Goal: Task Accomplishment & Management: Use online tool/utility

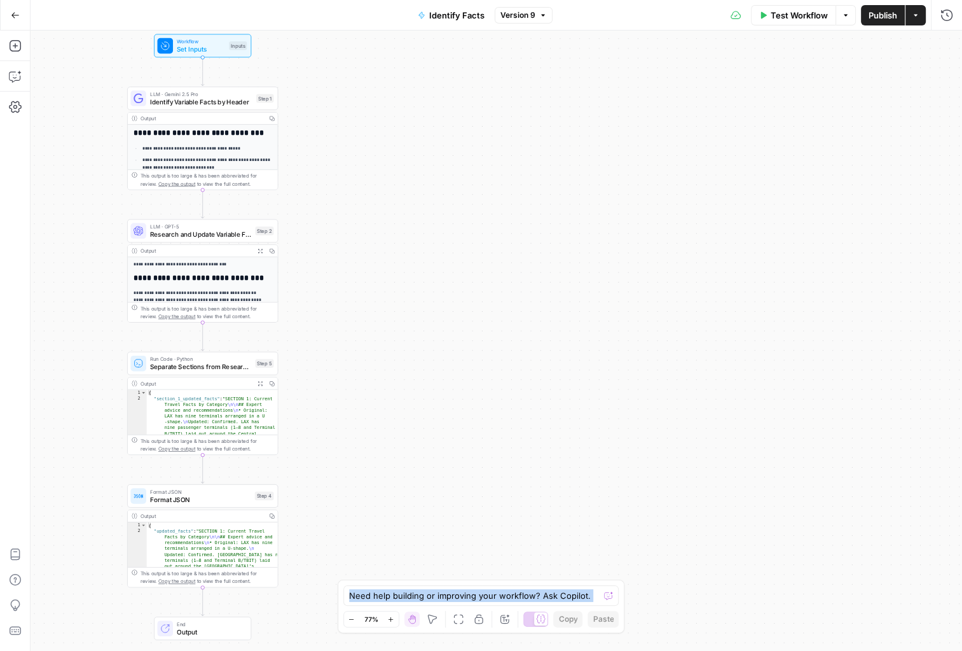
click at [13, 20] on button "Go Back" at bounding box center [15, 15] width 23 height 23
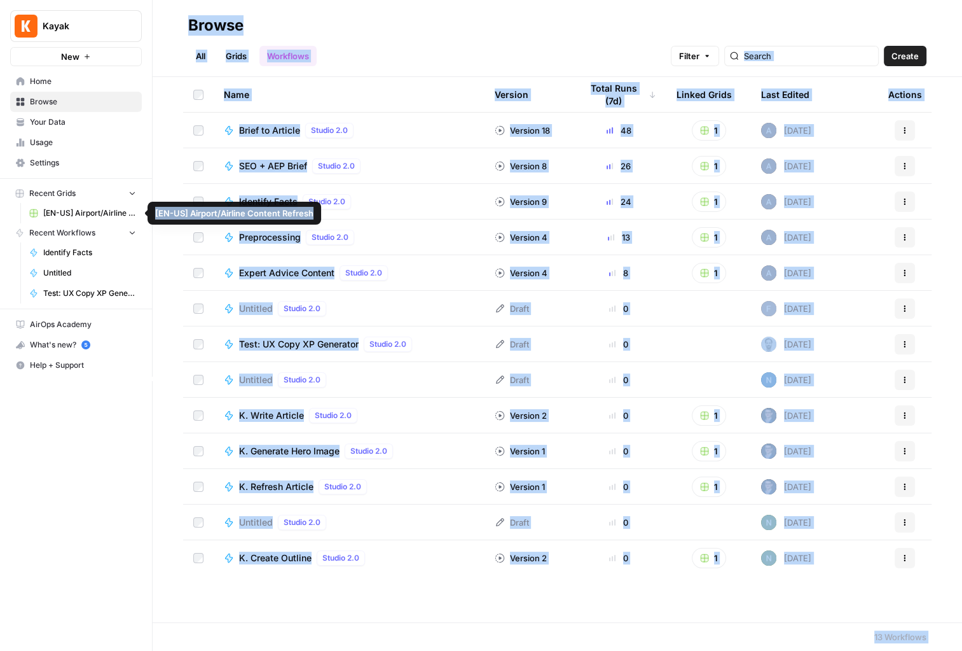
click at [72, 212] on span "[EN-US] Airport/Airline Content Refresh" at bounding box center [89, 212] width 93 height 11
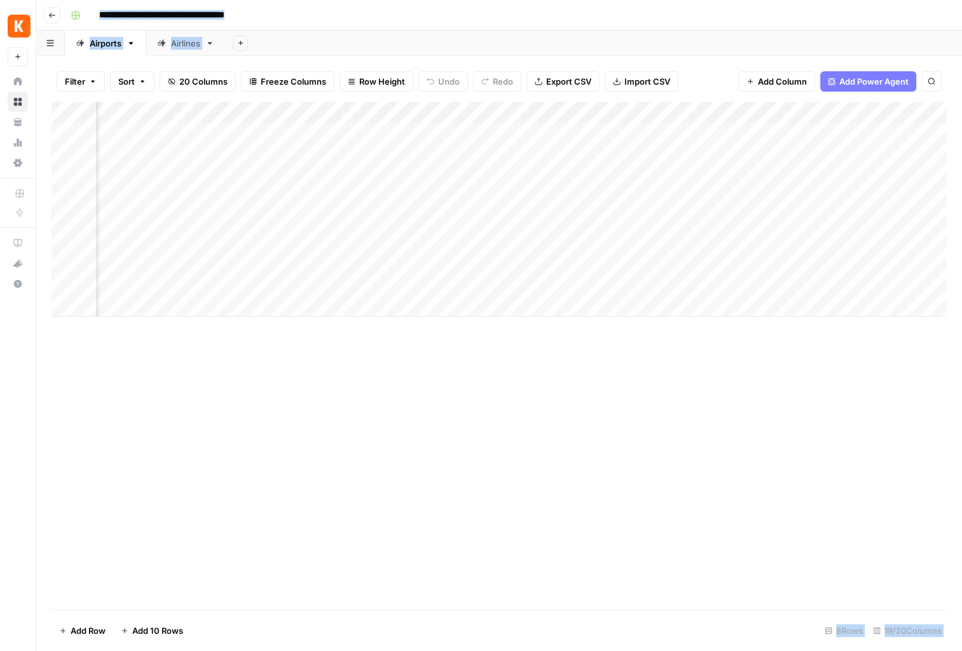
scroll to position [0, 775]
click at [630, 132] on div "Add Column" at bounding box center [499, 209] width 895 height 215
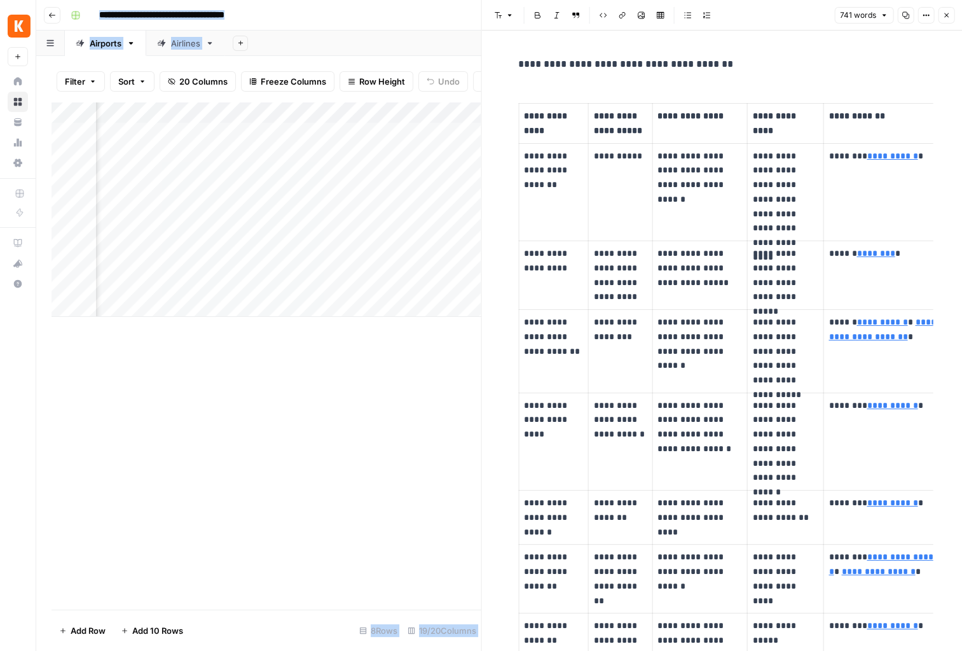
click at [404, 366] on div "Add Column" at bounding box center [267, 355] width 430 height 507
click at [947, 12] on icon "button" at bounding box center [946, 15] width 8 height 8
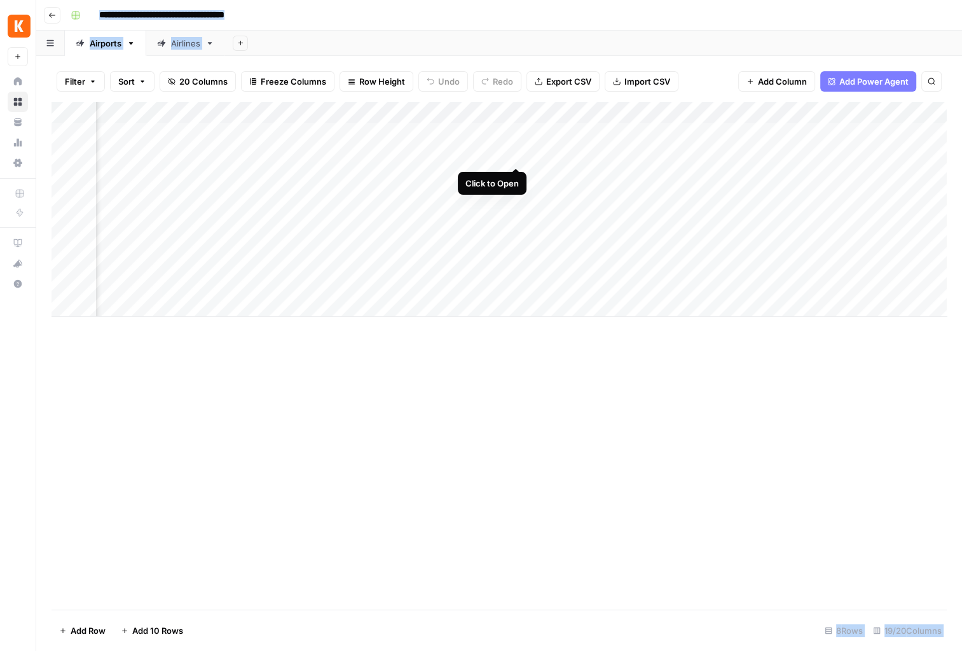
click at [519, 155] on div "Add Column" at bounding box center [499, 209] width 895 height 215
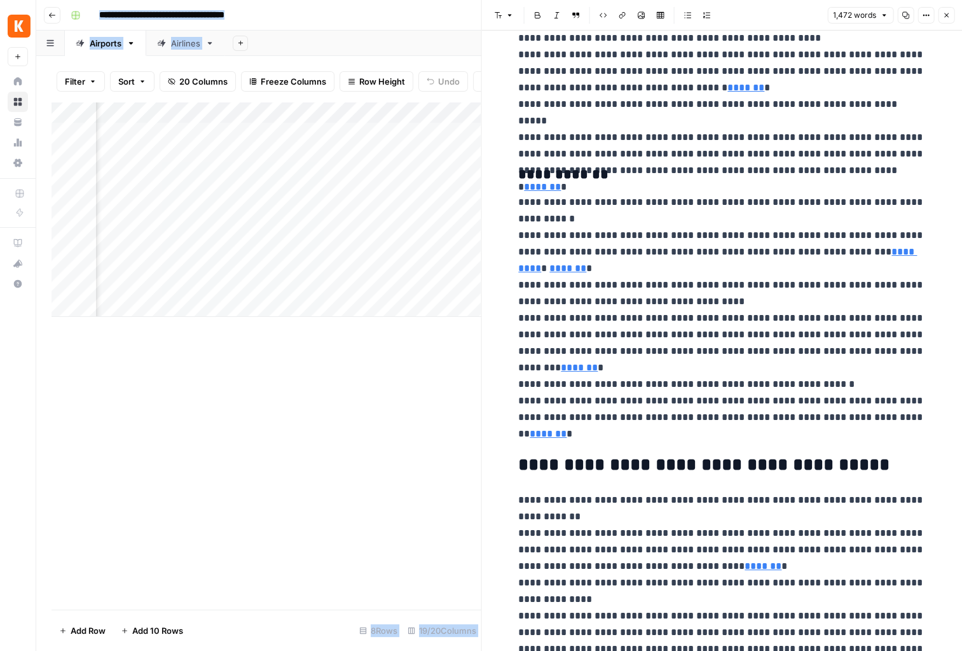
scroll to position [2238, 0]
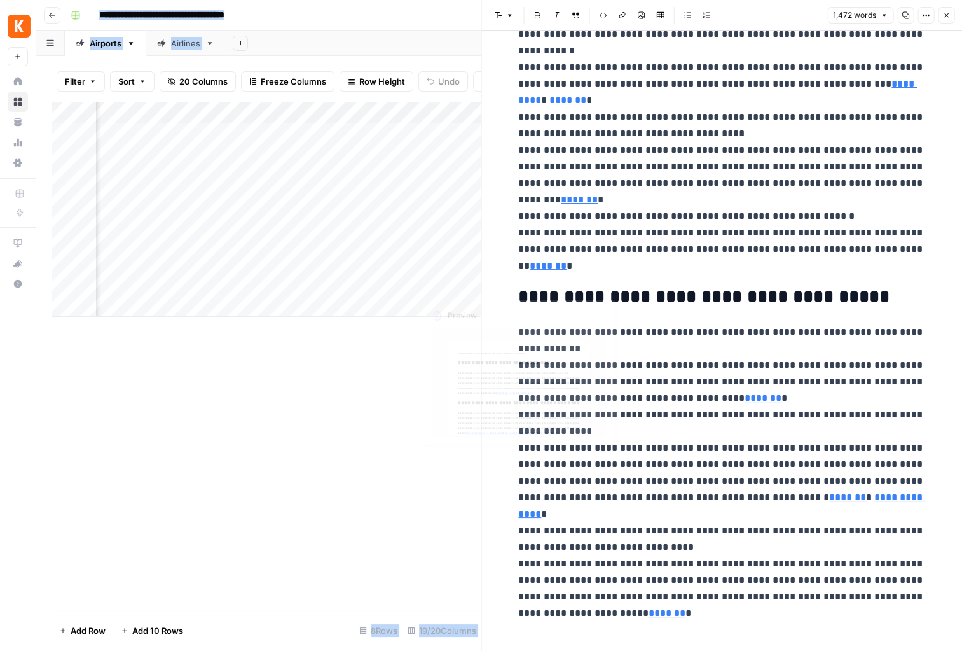
click at [429, 355] on div "Add Column" at bounding box center [267, 355] width 430 height 507
click at [383, 132] on div "Add Column" at bounding box center [266, 209] width 429 height 215
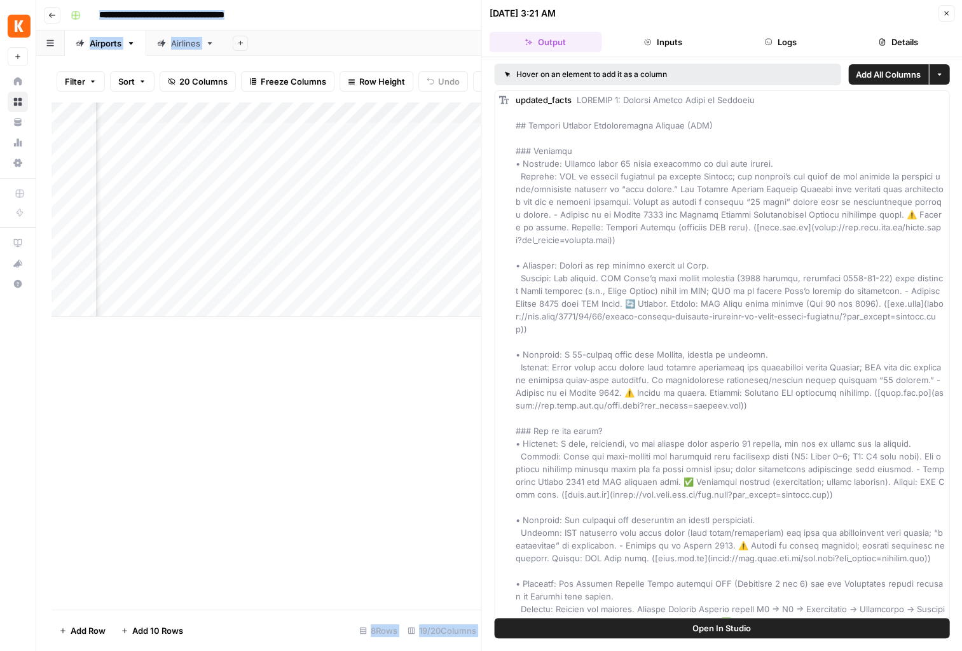
scroll to position [0, 1025]
click at [380, 132] on div "Add Column" at bounding box center [266, 209] width 429 height 215
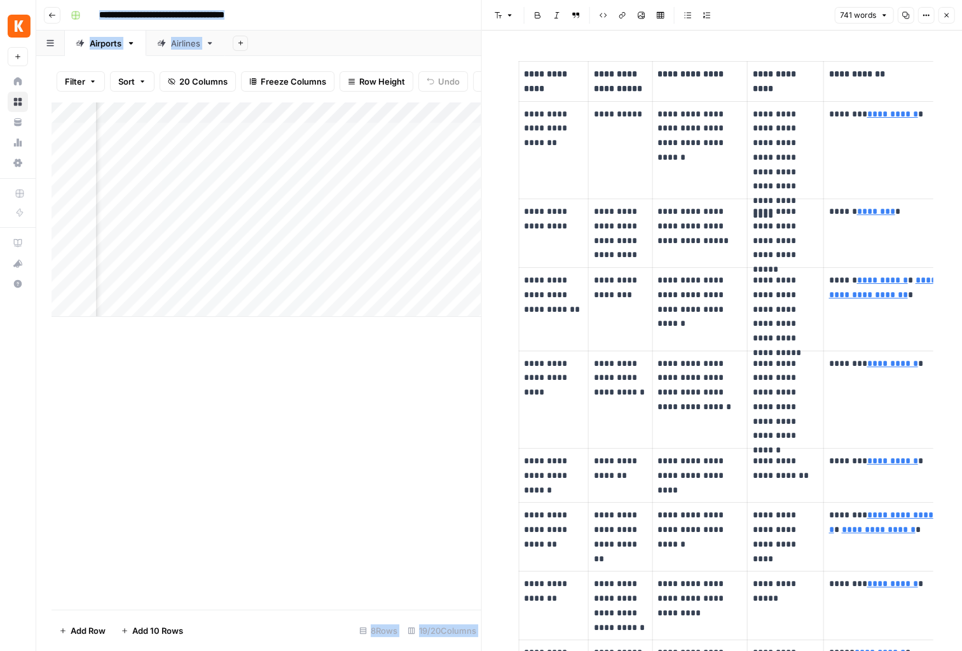
scroll to position [7, 0]
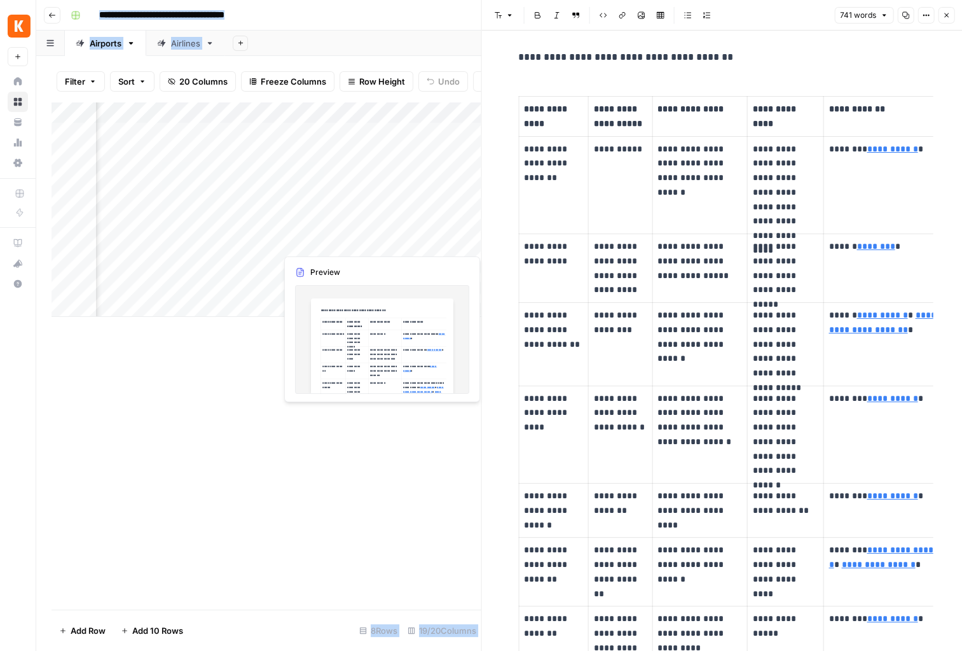
click at [335, 242] on div "Add Column" at bounding box center [266, 209] width 429 height 215
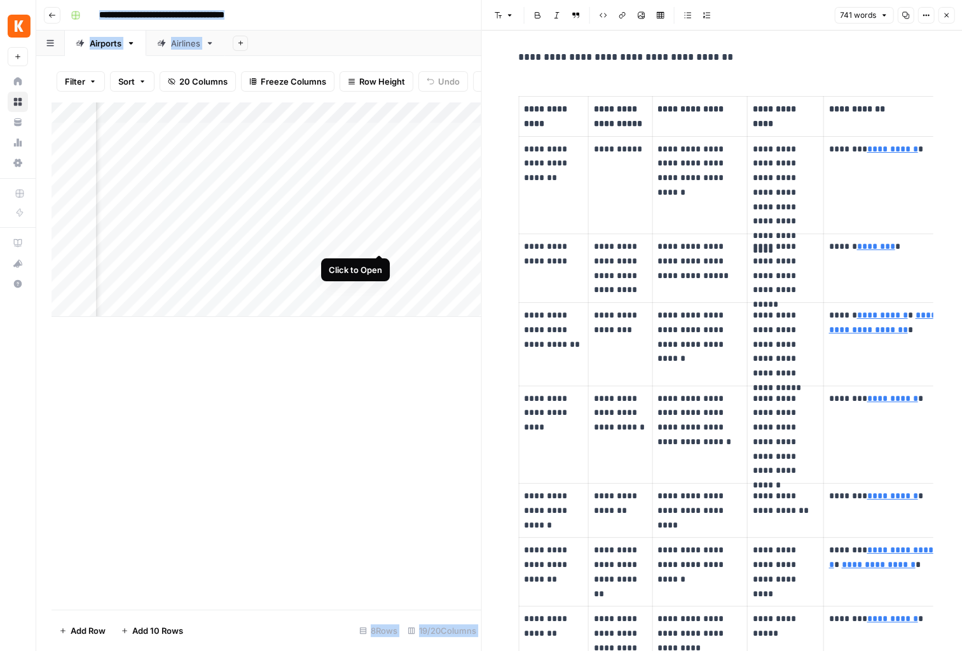
click at [381, 241] on div "Add Column" at bounding box center [266, 209] width 429 height 215
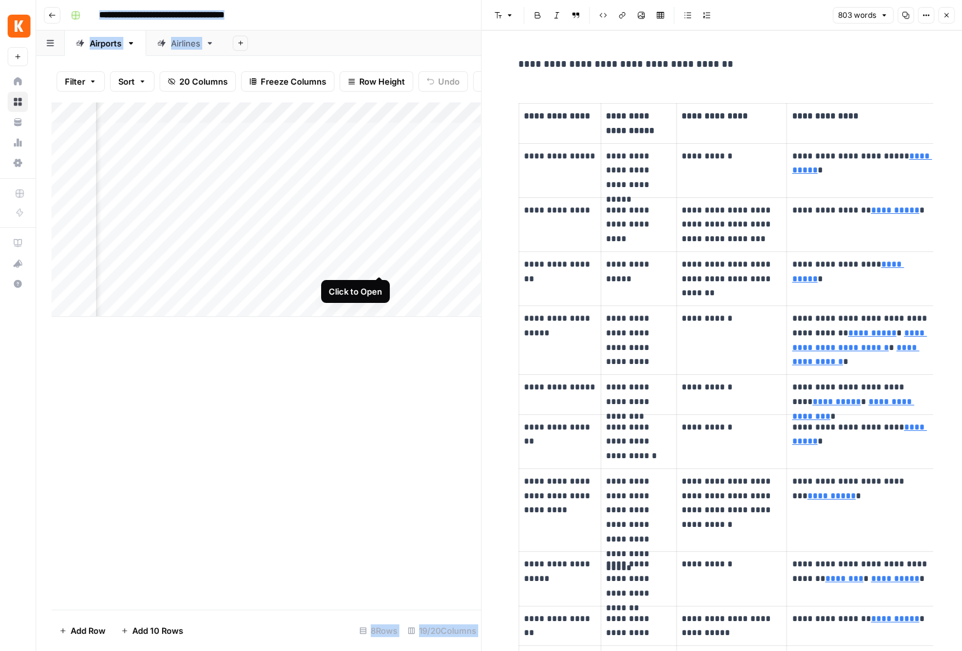
click at [378, 261] on div "Add Column" at bounding box center [266, 209] width 429 height 215
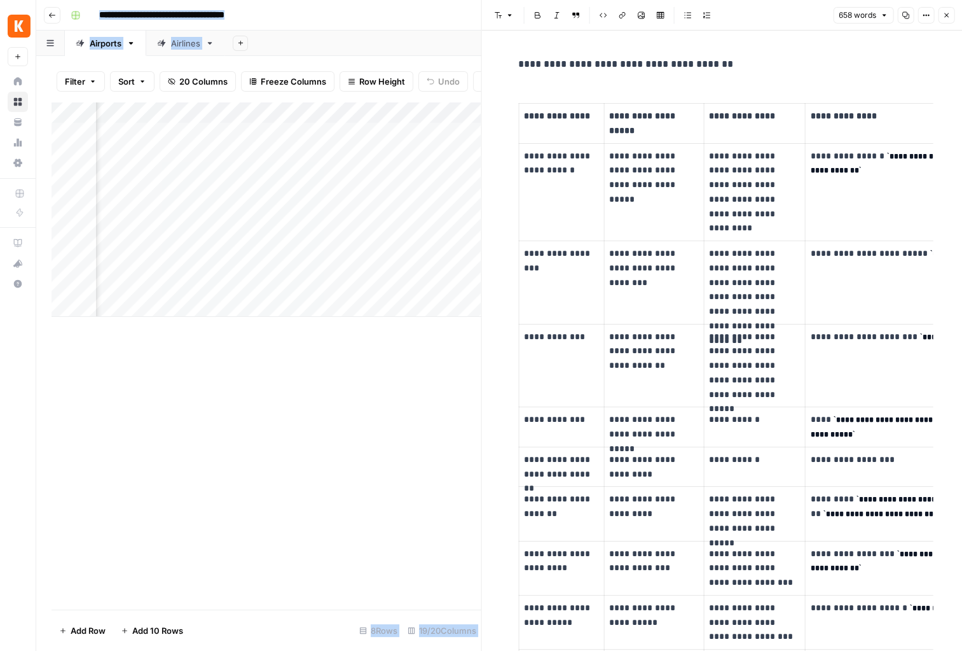
scroll to position [0, 1]
drag, startPoint x: 438, startPoint y: 272, endPoint x: 537, endPoint y: 265, distance: 98.8
